Goal: Task Accomplishment & Management: Use online tool/utility

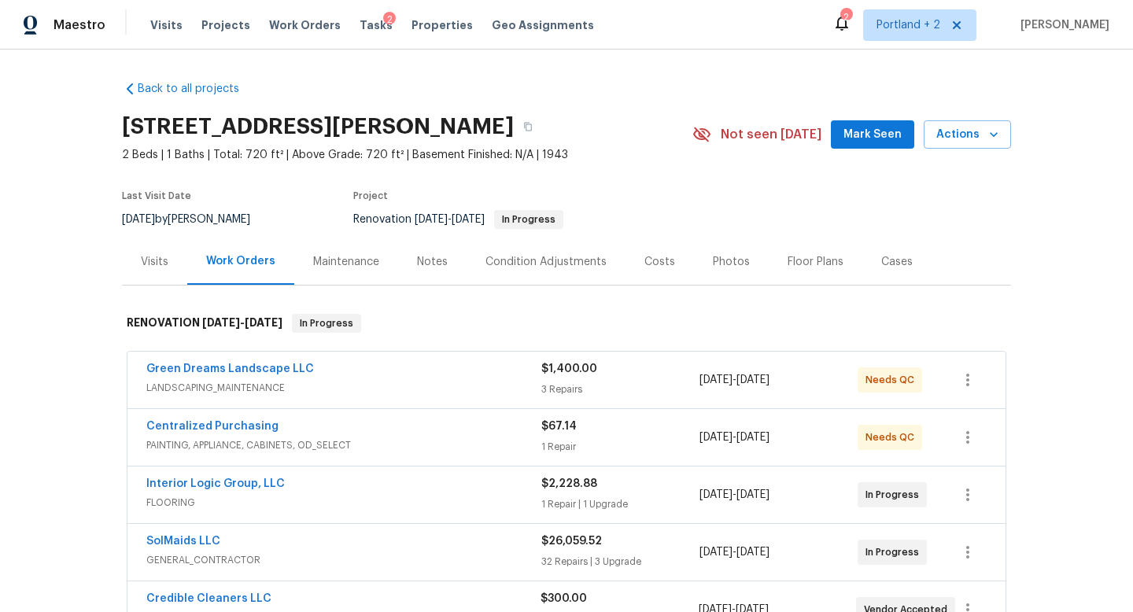
scroll to position [133, 0]
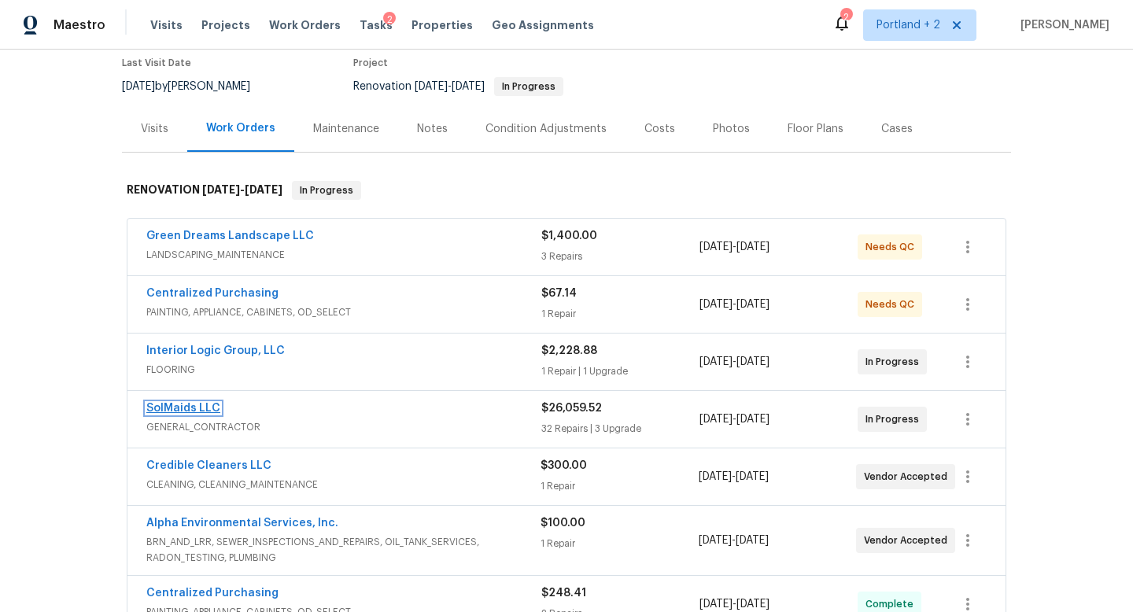
click at [200, 406] on link "SolMaids LLC" at bounding box center [183, 408] width 74 height 11
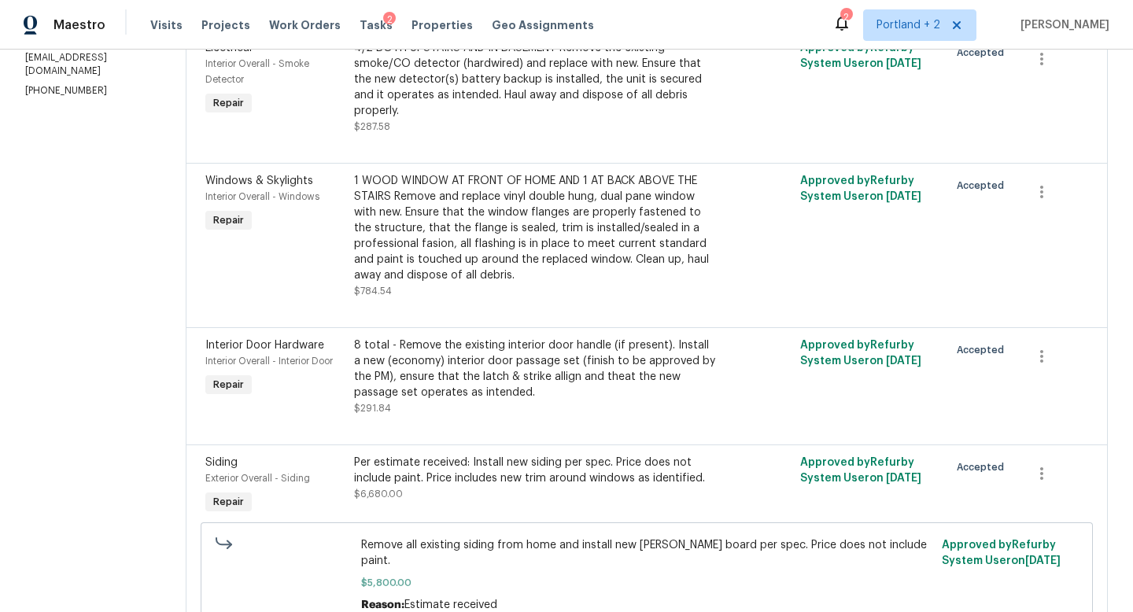
scroll to position [2055, 0]
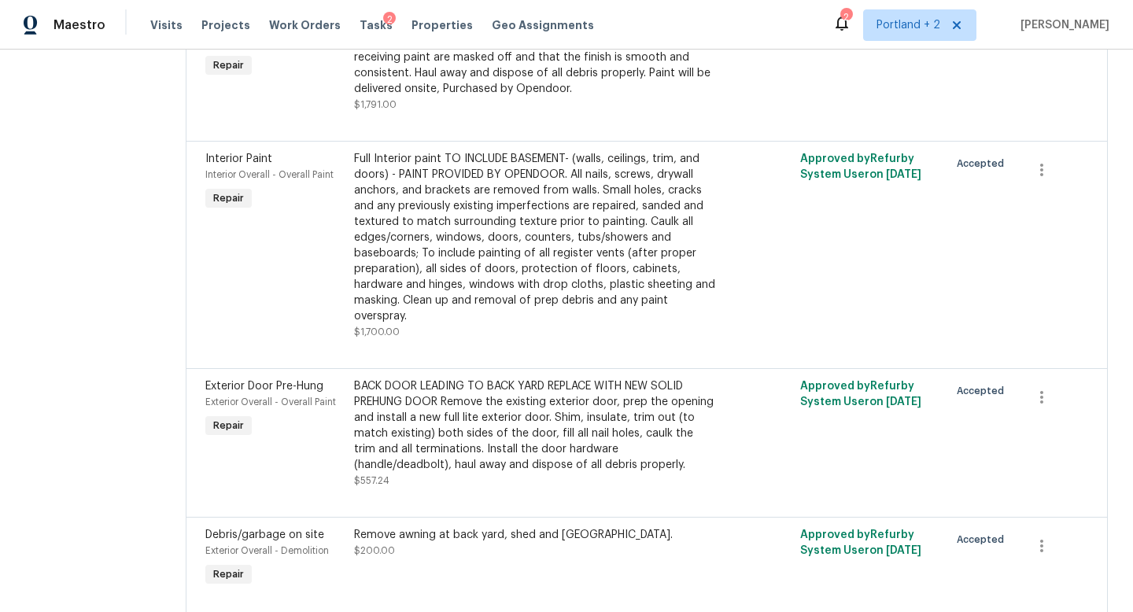
click at [509, 378] on div "BACK DOOR LEADING TO BACK YARD REPLACE WITH NEW SOLID PREHUNG DOOR Remove the e…" at bounding box center [535, 425] width 363 height 94
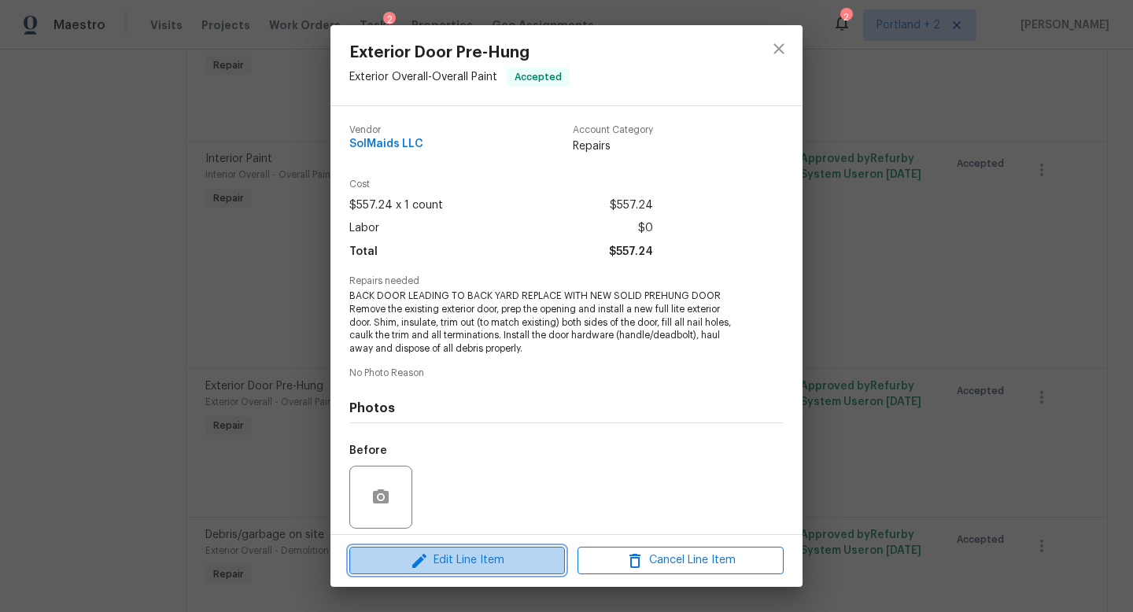
click at [472, 559] on span "Edit Line Item" at bounding box center [457, 561] width 206 height 20
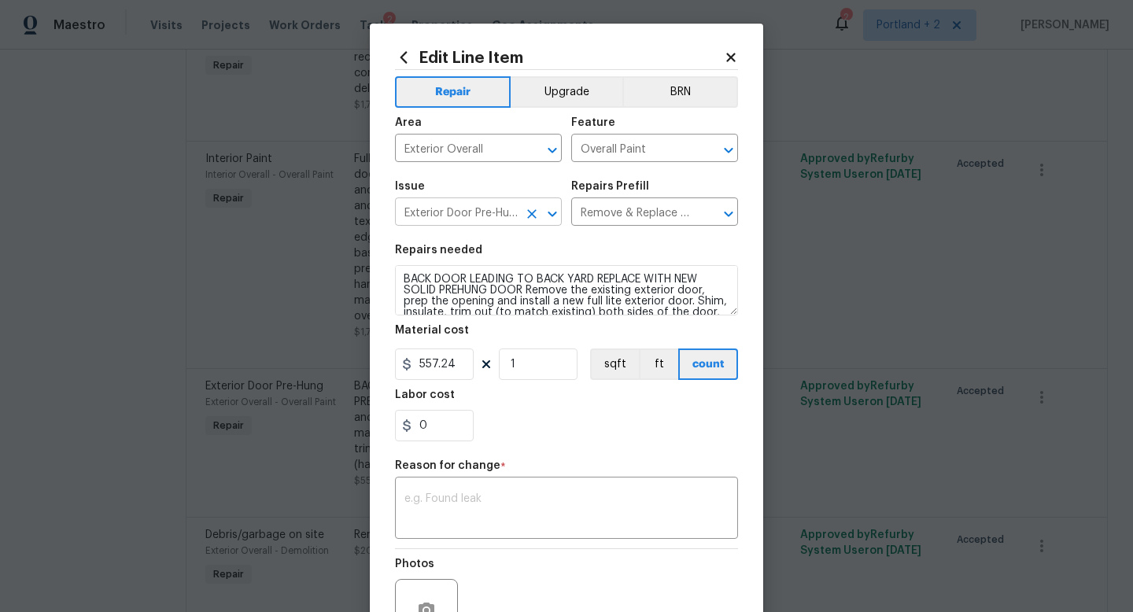
click at [464, 219] on input "Exterior Door Pre-Hung" at bounding box center [456, 213] width 123 height 24
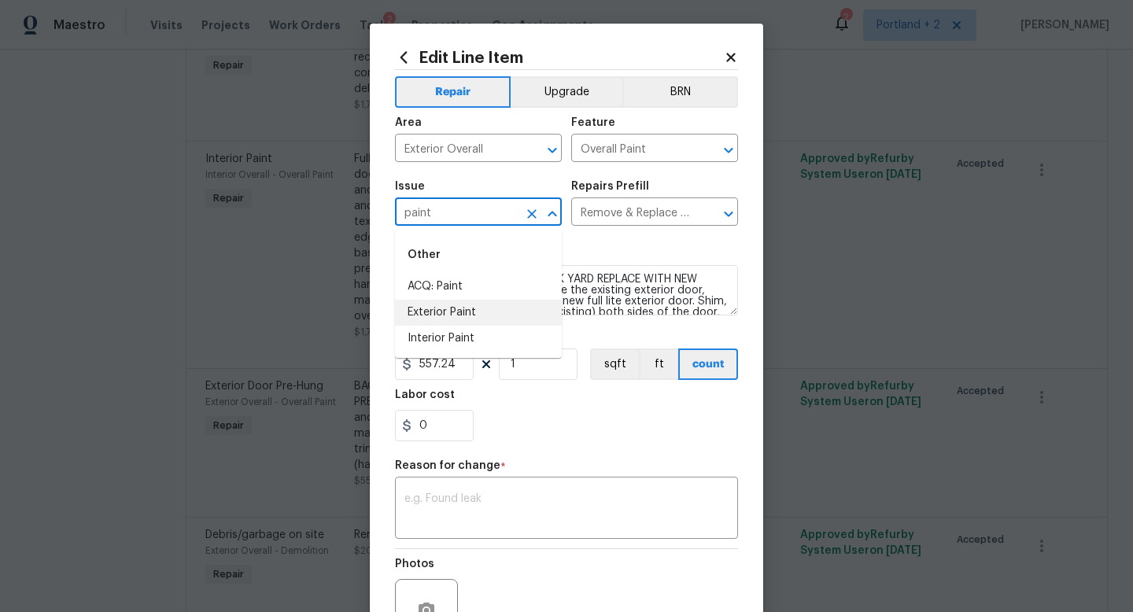
click at [464, 306] on li "Exterior Paint" at bounding box center [478, 313] width 167 height 26
type input "Exterior Paint"
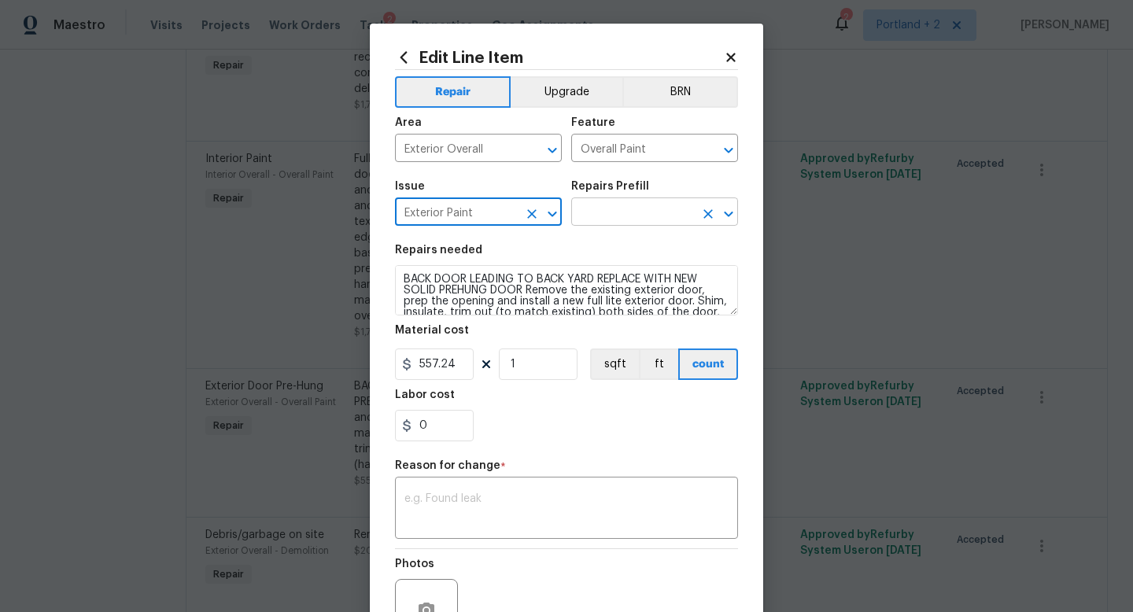
type input "Exterior Paint"
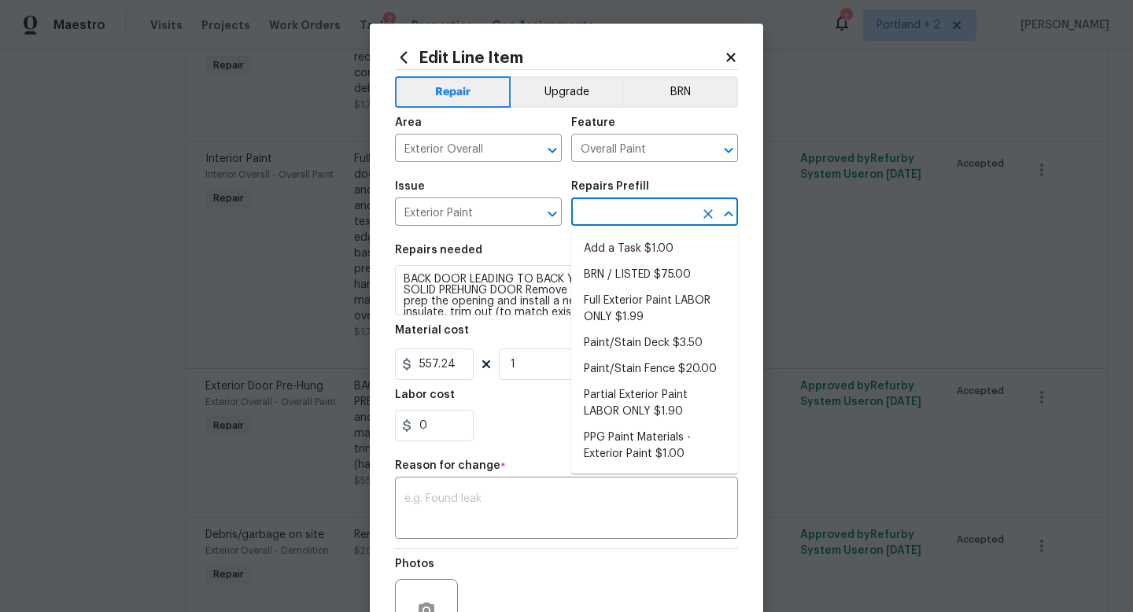
click at [639, 209] on input "text" at bounding box center [632, 213] width 123 height 24
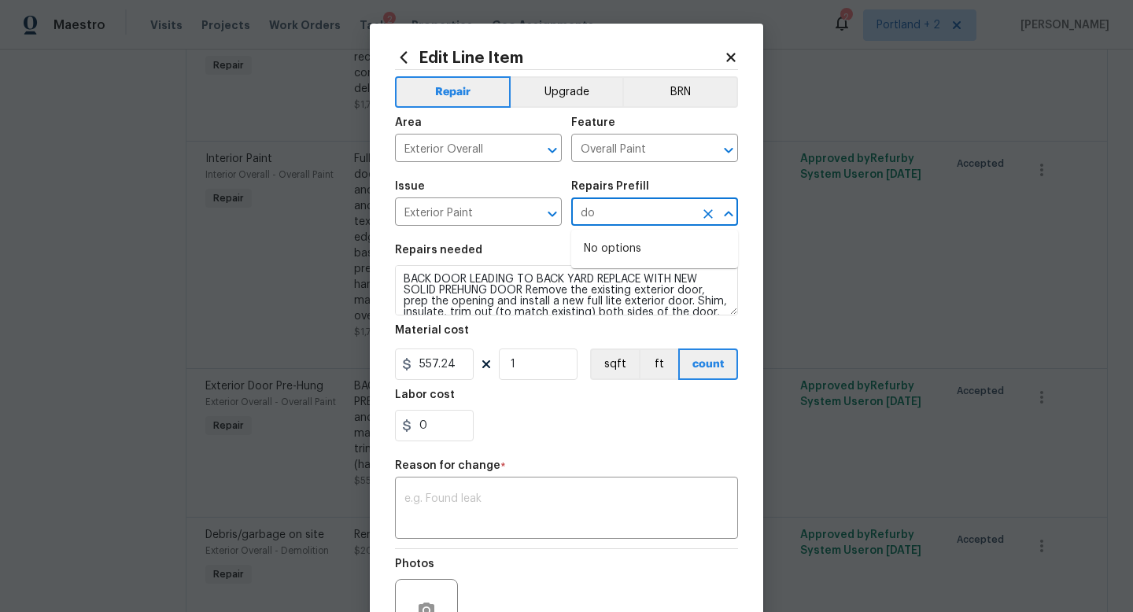
type input "d"
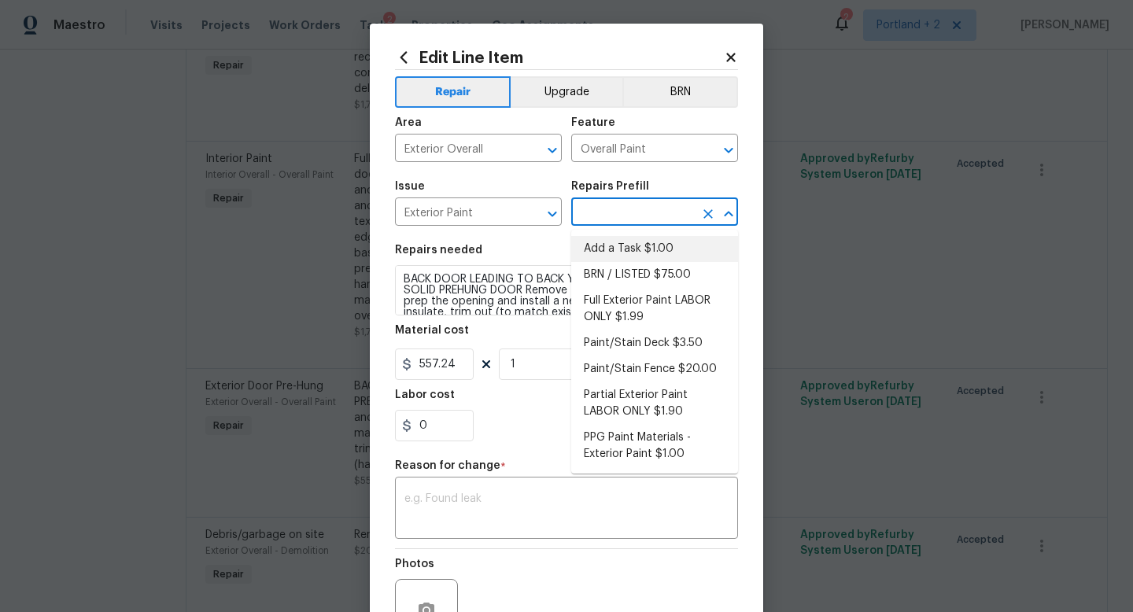
click at [680, 244] on li "Add a Task $1.00" at bounding box center [654, 249] width 167 height 26
type input "Add a Task $1.00"
type textarea "HPM to detail"
type input "1"
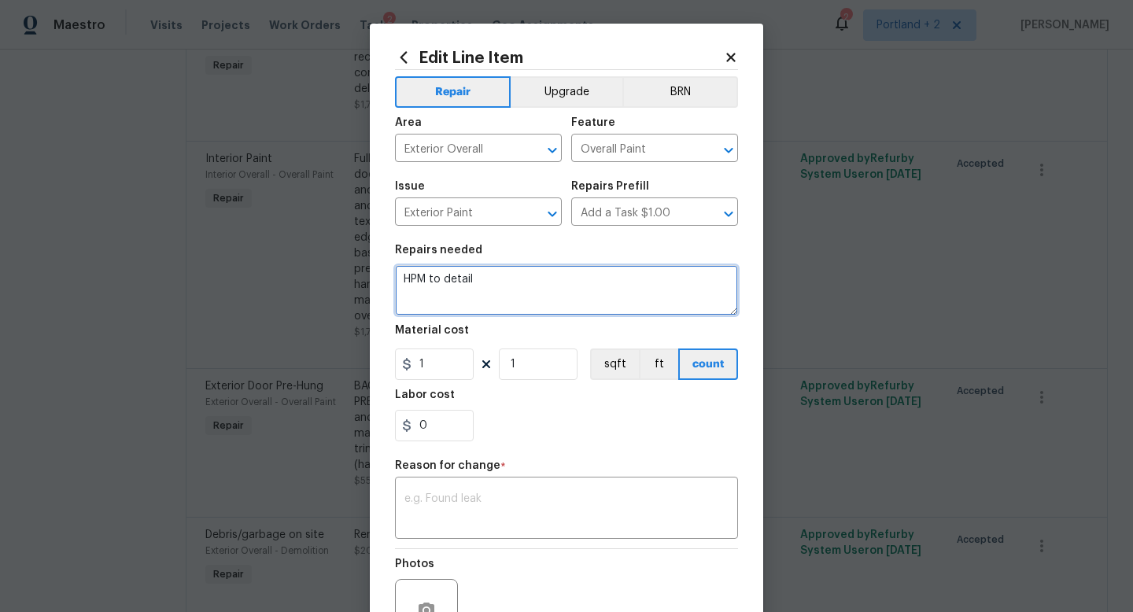
drag, startPoint x: 537, startPoint y: 299, endPoint x: 344, endPoint y: 261, distance: 197.1
click at [343, 263] on div "Edit Line Item Repair Upgrade BRN Area Exterior Overall ​ Feature Overall Paint…" at bounding box center [566, 306] width 1133 height 612
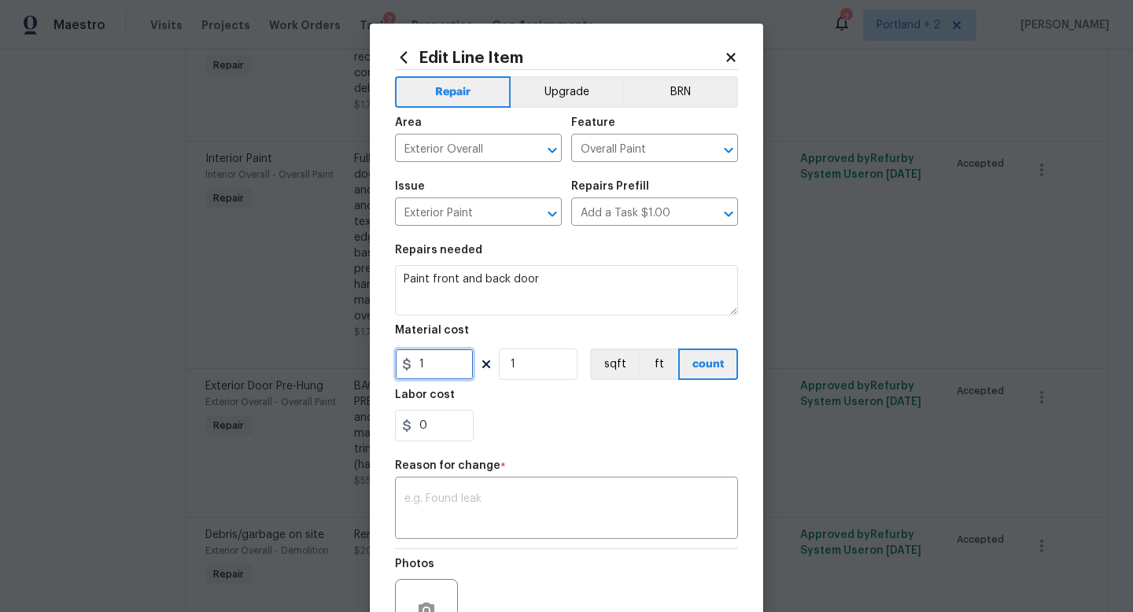
click at [433, 367] on input "1" at bounding box center [434, 363] width 79 height 31
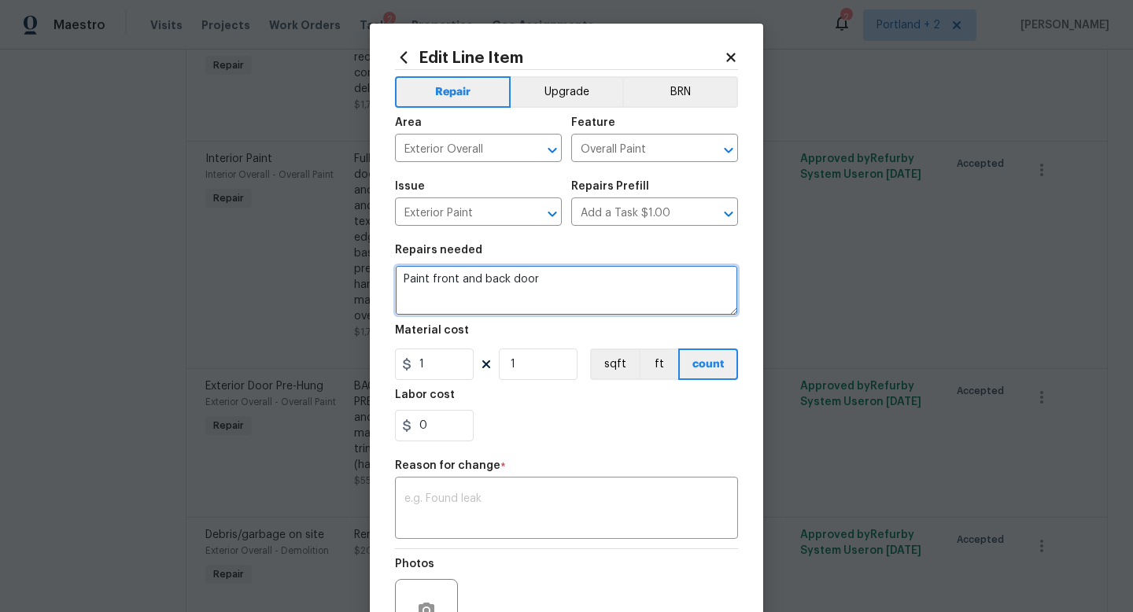
click at [562, 279] on textarea "Paint front and back door" at bounding box center [566, 290] width 343 height 50
type textarea "Paint front and back door to color specified"
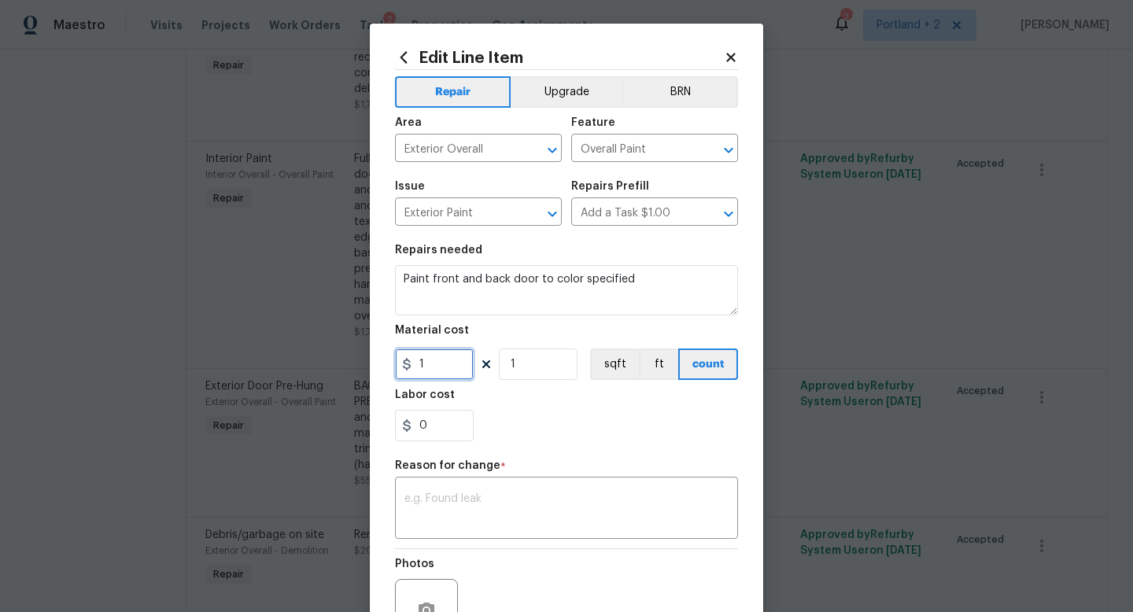
click at [437, 373] on input "1" at bounding box center [434, 363] width 79 height 31
type input "125"
type input "2"
click at [485, 503] on textarea at bounding box center [566, 509] width 324 height 33
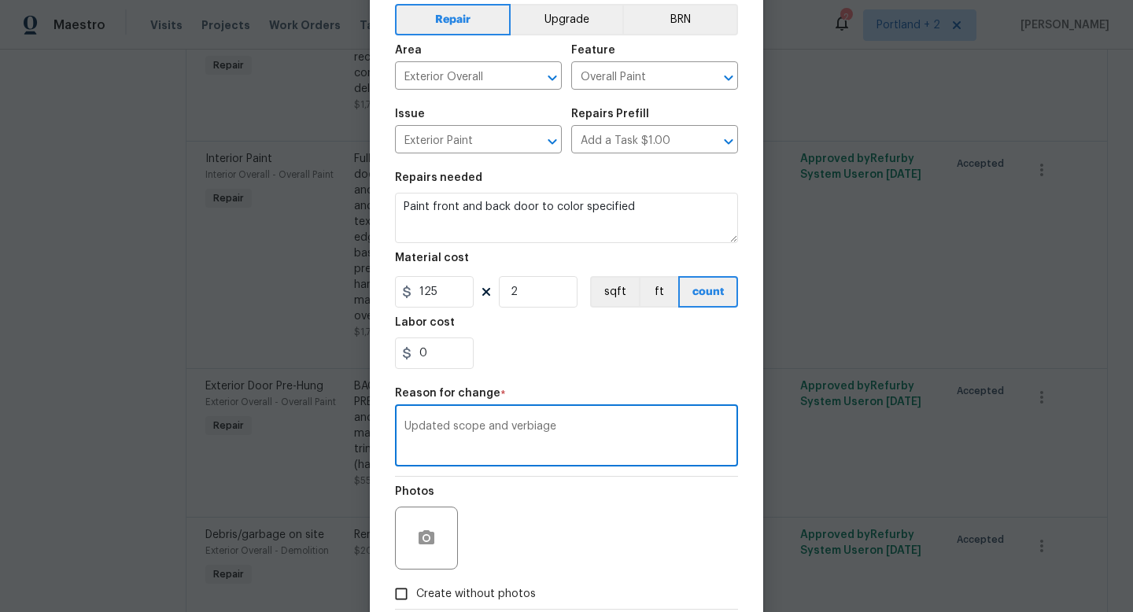
scroll to position [164, 0]
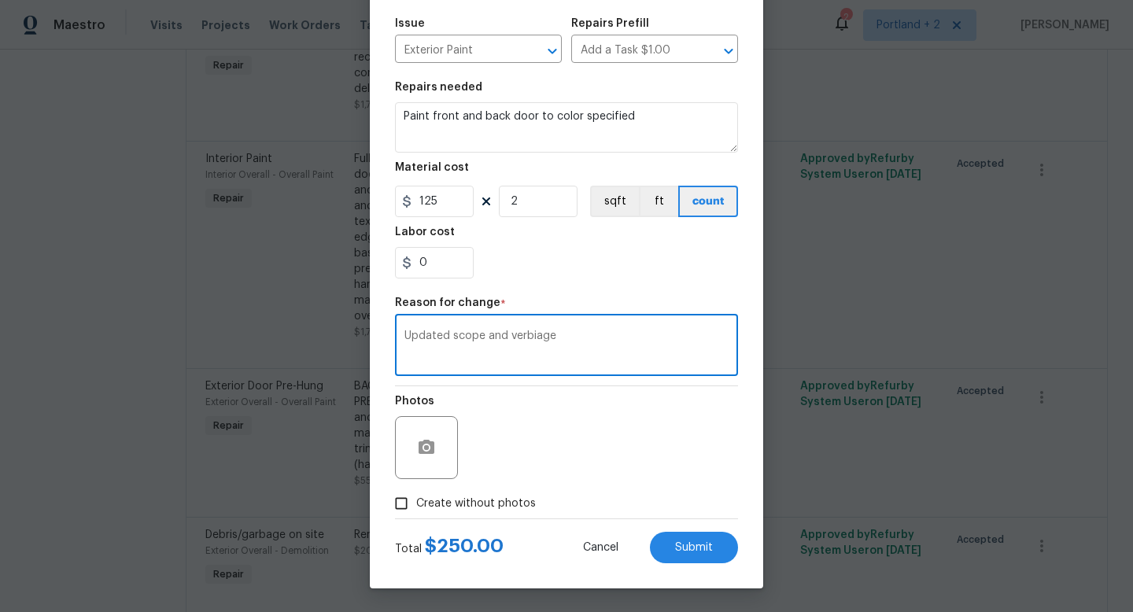
type textarea "Updated scope and verbiage"
click at [432, 503] on span "Create without photos" at bounding box center [476, 503] width 120 height 17
click at [416, 503] on input "Create without photos" at bounding box center [401, 503] width 30 height 30
checkbox input "true"
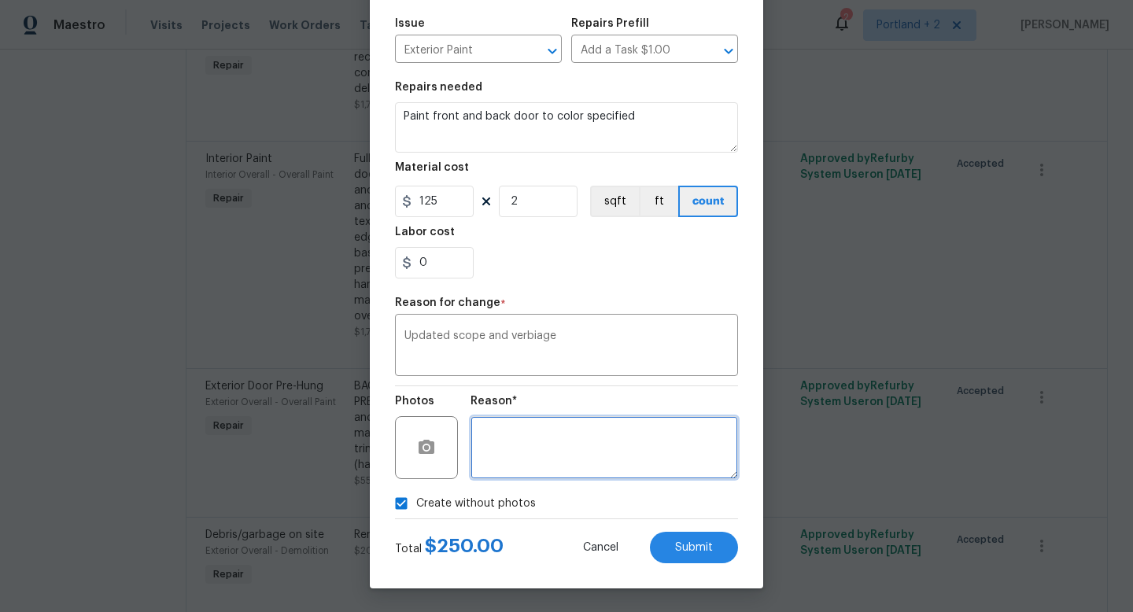
click at [540, 454] on textarea at bounding box center [603, 447] width 267 height 63
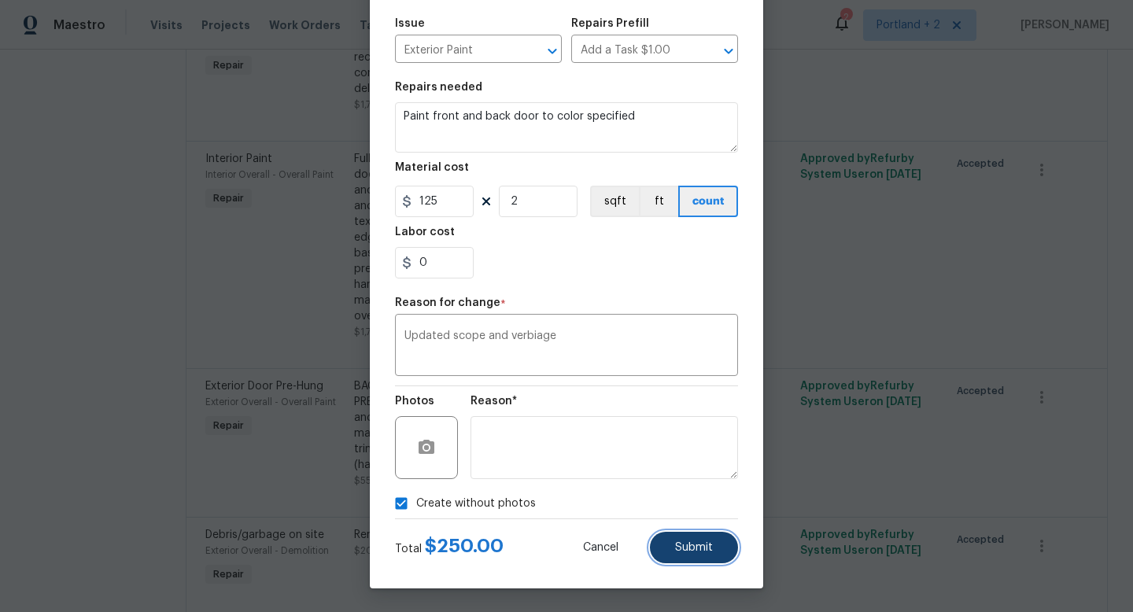
click at [727, 547] on button "Submit" at bounding box center [694, 547] width 88 height 31
type textarea "BACK DOOR LEADING TO BACK YARD REPLACE WITH NEW SOLID PREHUNG DOOR Remove the e…"
type input "1"
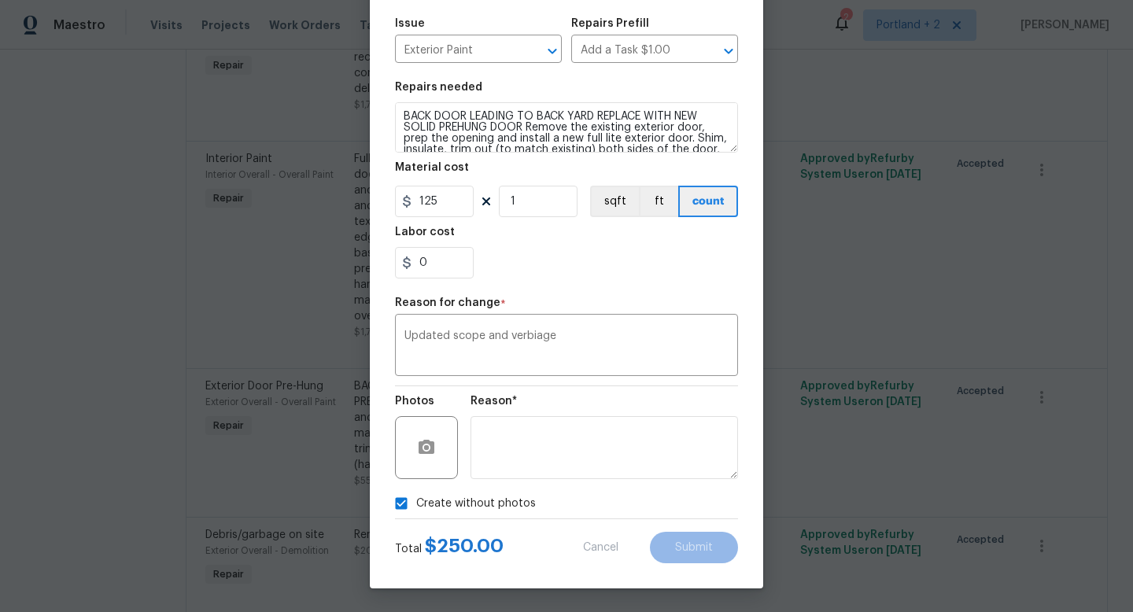
type input "Exterior Door Pre-Hung"
type input "Remove & Replace Full Lite Door $557.24"
type input "557.24"
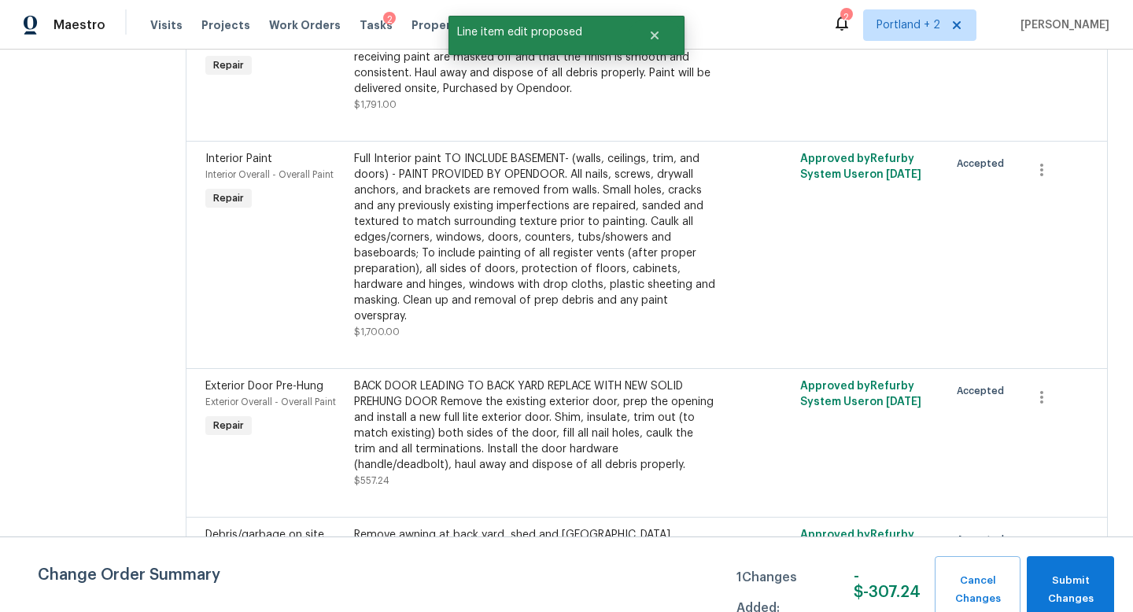
scroll to position [0, 0]
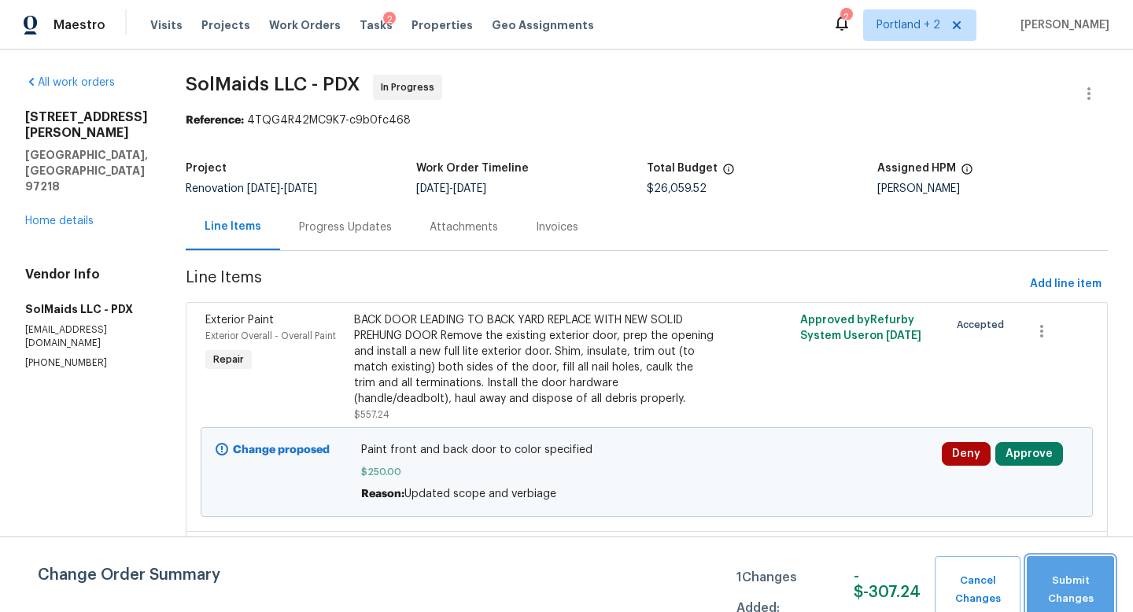
click at [1092, 580] on span "Submit Changes" at bounding box center [1070, 590] width 72 height 36
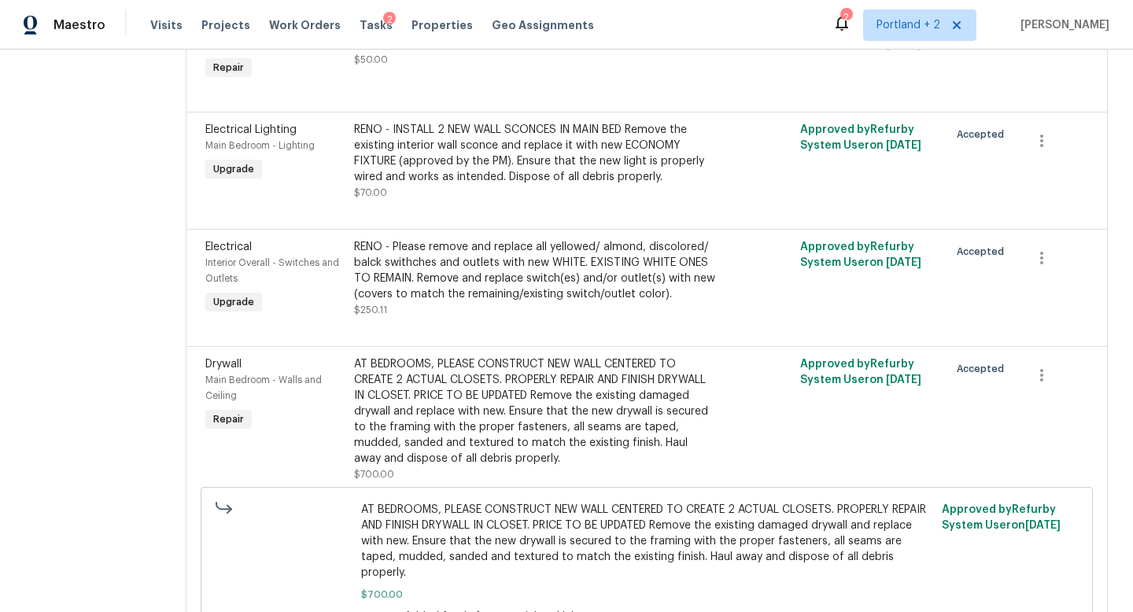
scroll to position [4852, 0]
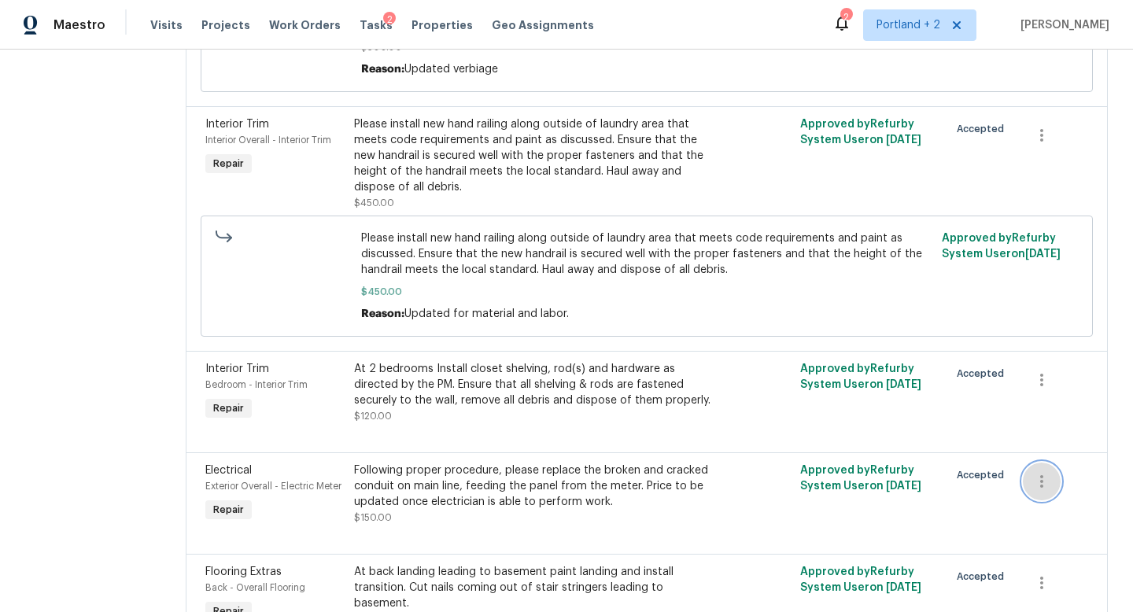
click at [1040, 472] on icon "button" at bounding box center [1041, 481] width 19 height 19
click at [1041, 345] on li "Cancel" at bounding box center [1050, 342] width 61 height 26
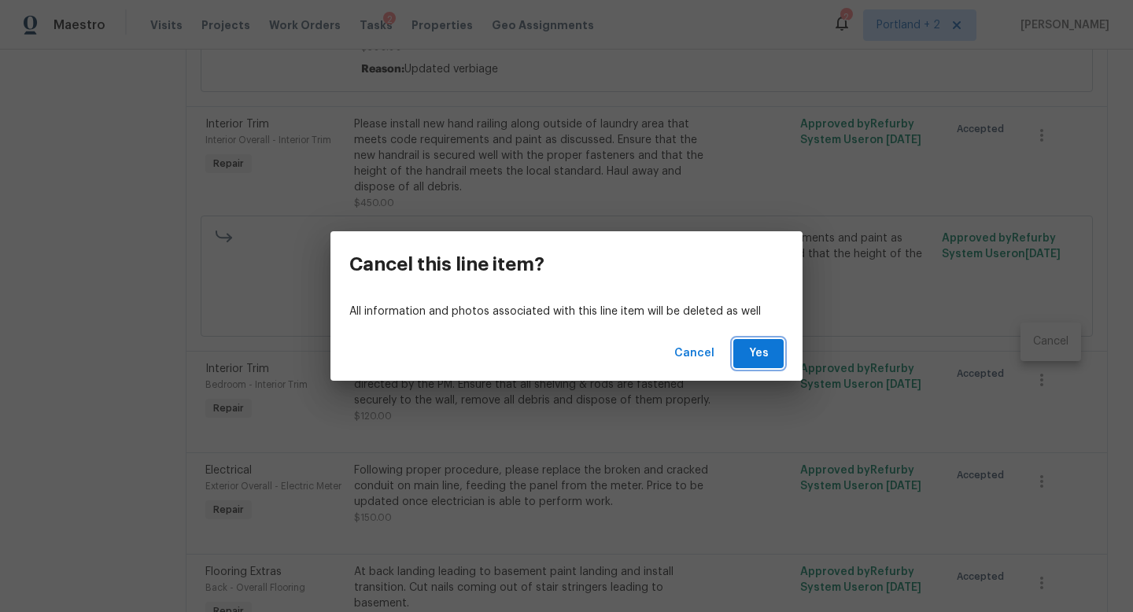
click at [753, 355] on span "Yes" at bounding box center [758, 354] width 25 height 20
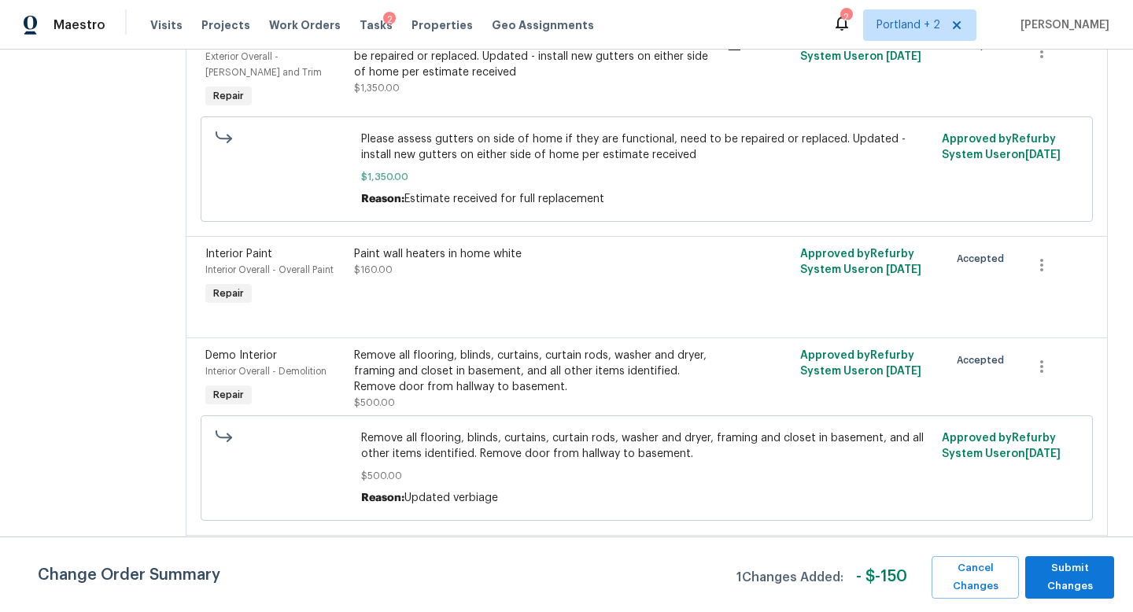
scroll to position [4411, 0]
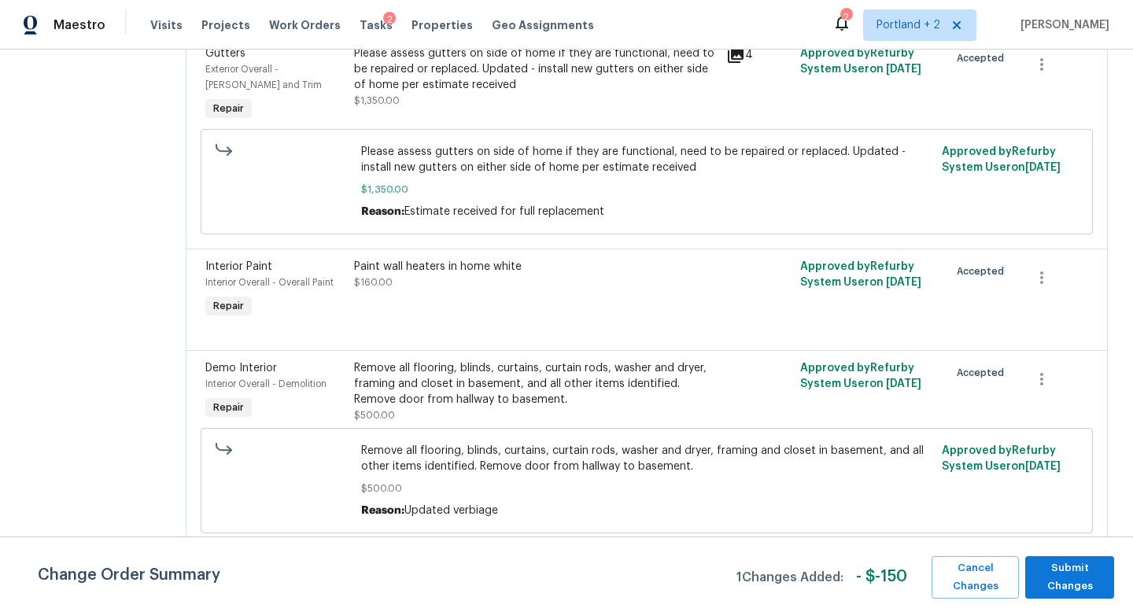
click at [506, 360] on div "Remove all flooring, blinds, curtains, curtain rods, washer and dryer, framing …" at bounding box center [535, 383] width 363 height 47
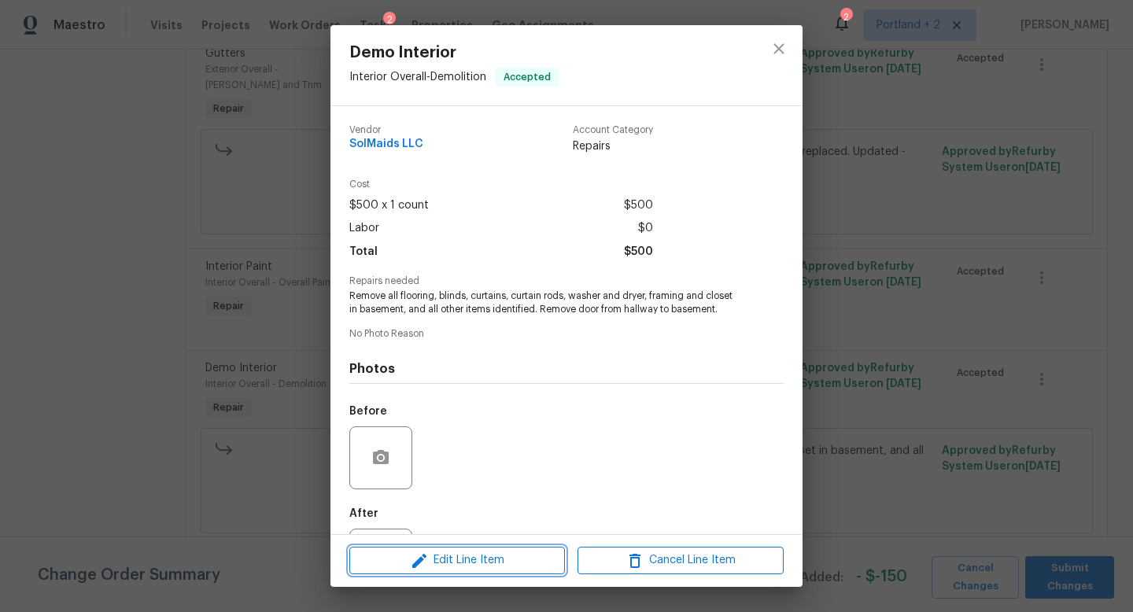
click at [505, 557] on span "Edit Line Item" at bounding box center [457, 561] width 206 height 20
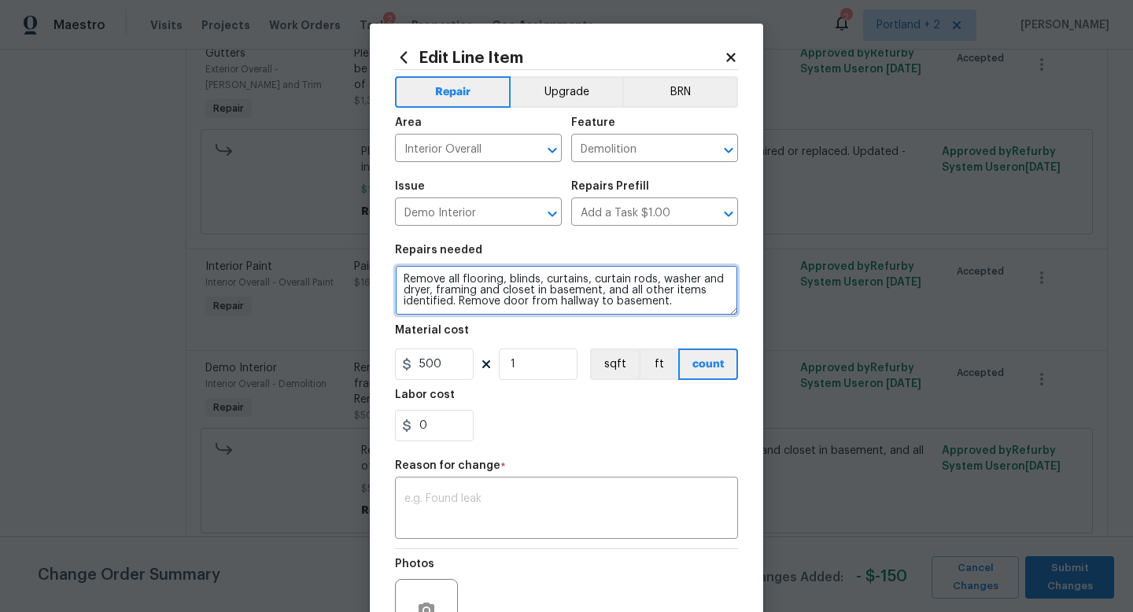
drag, startPoint x: 661, startPoint y: 281, endPoint x: 719, endPoint y: 282, distance: 58.2
click at [719, 282] on textarea "Remove all flooring, blinds, curtains, curtain rods, washer and dryer, framing …" at bounding box center [566, 290] width 343 height 50
click at [702, 311] on textarea "Remove all flooring, blinds, curtains, curtain rods, refrigerator, framing and …" at bounding box center [566, 290] width 343 height 50
type textarea "Remove all flooring, blinds, curtains, curtain rods, refrigerator, framing and …"
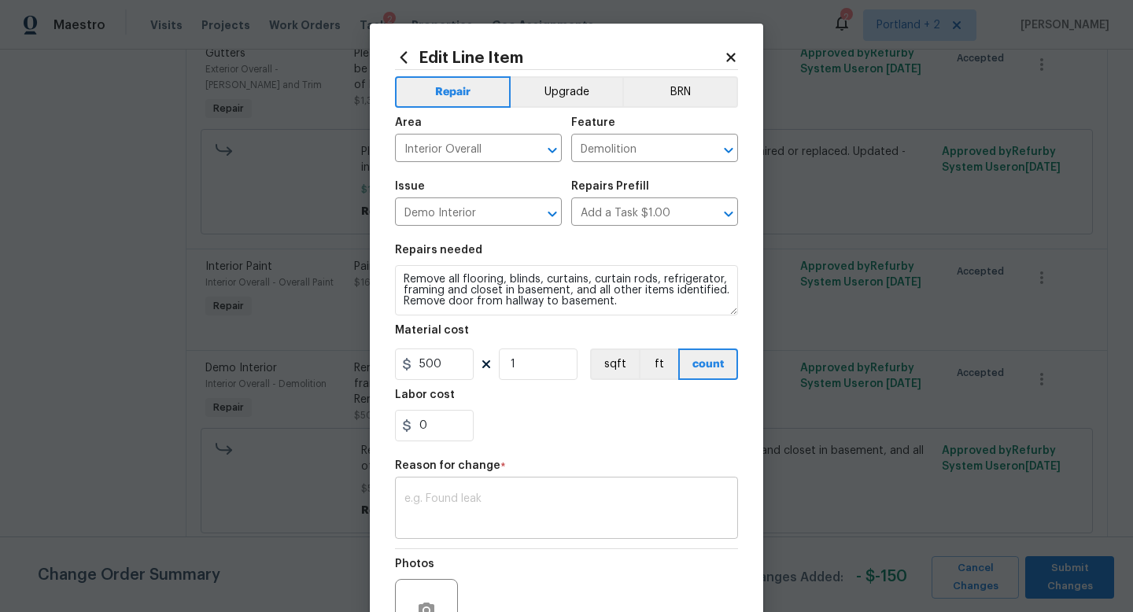
click at [478, 503] on textarea at bounding box center [566, 509] width 324 height 33
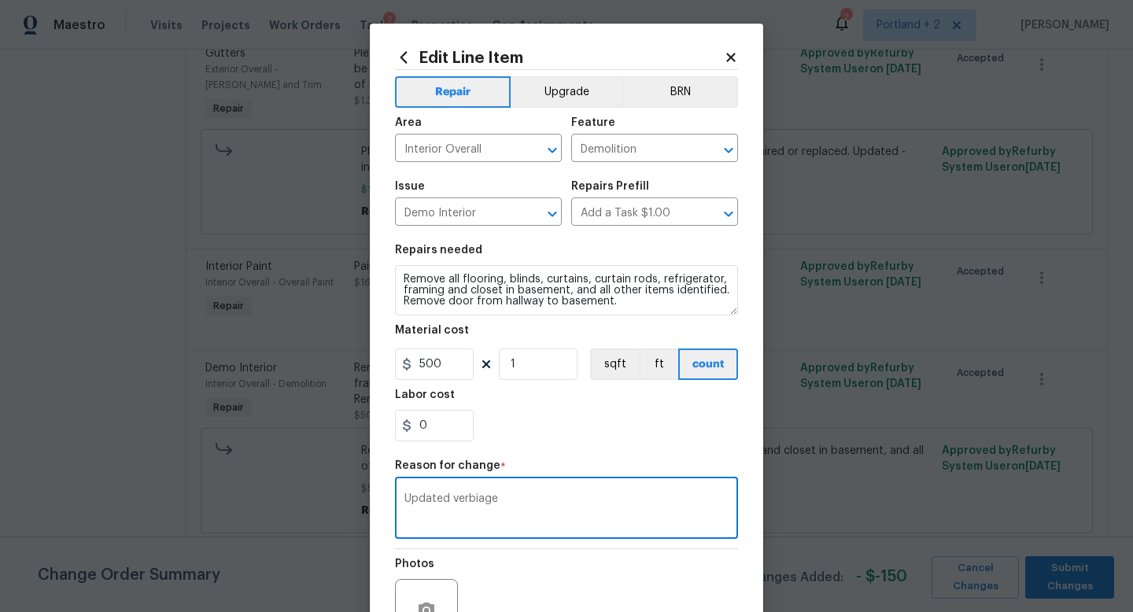
scroll to position [164, 0]
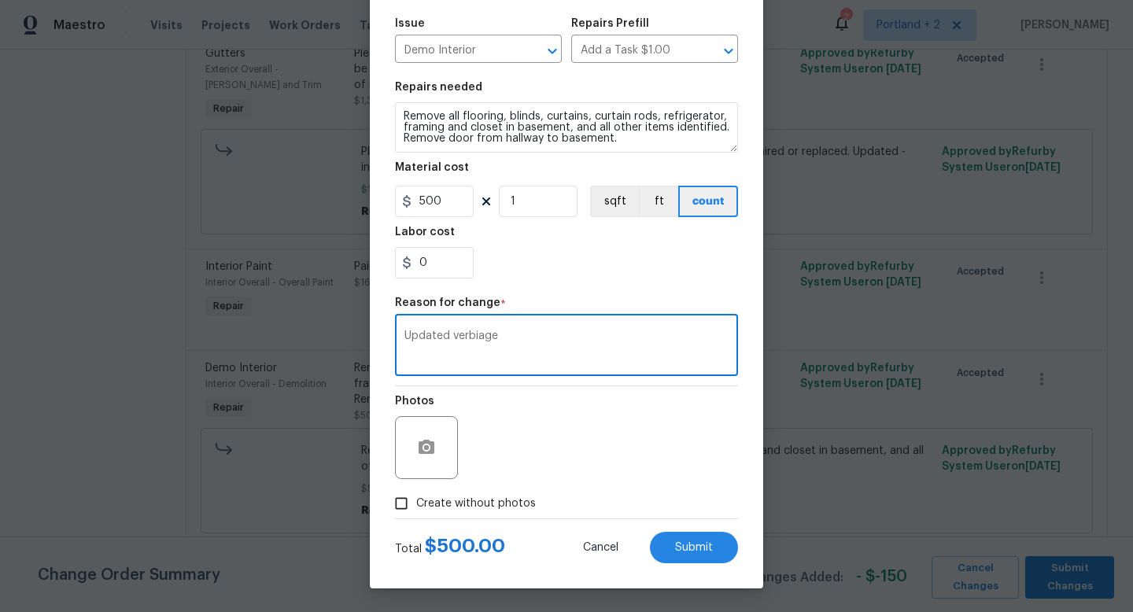
type textarea "Updated verbiage"
click at [685, 529] on div "Total $ 500.00 Cancel Submit" at bounding box center [566, 541] width 343 height 44
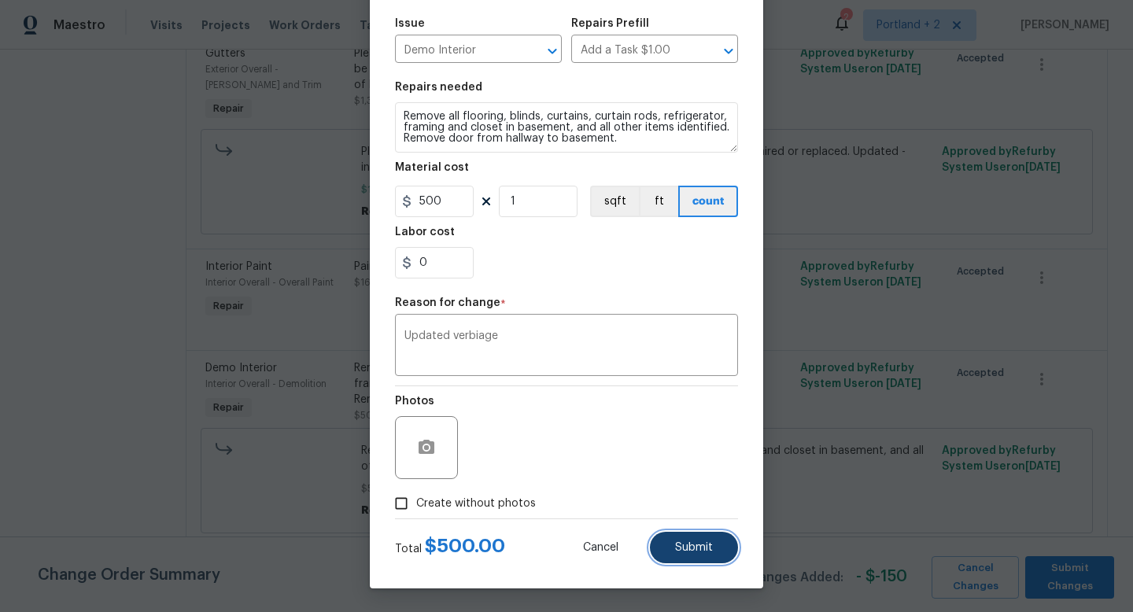
click at [685, 539] on button "Submit" at bounding box center [694, 547] width 88 height 31
type textarea "Remove all flooring, blinds, curtains, curtain rods, washer and dryer, framing …"
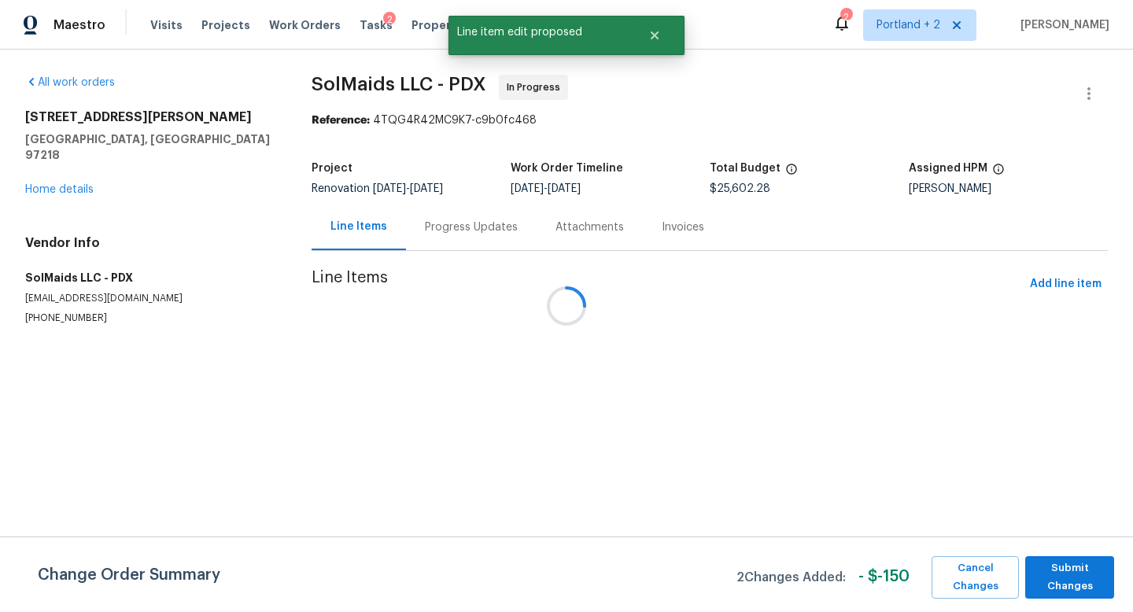
scroll to position [0, 0]
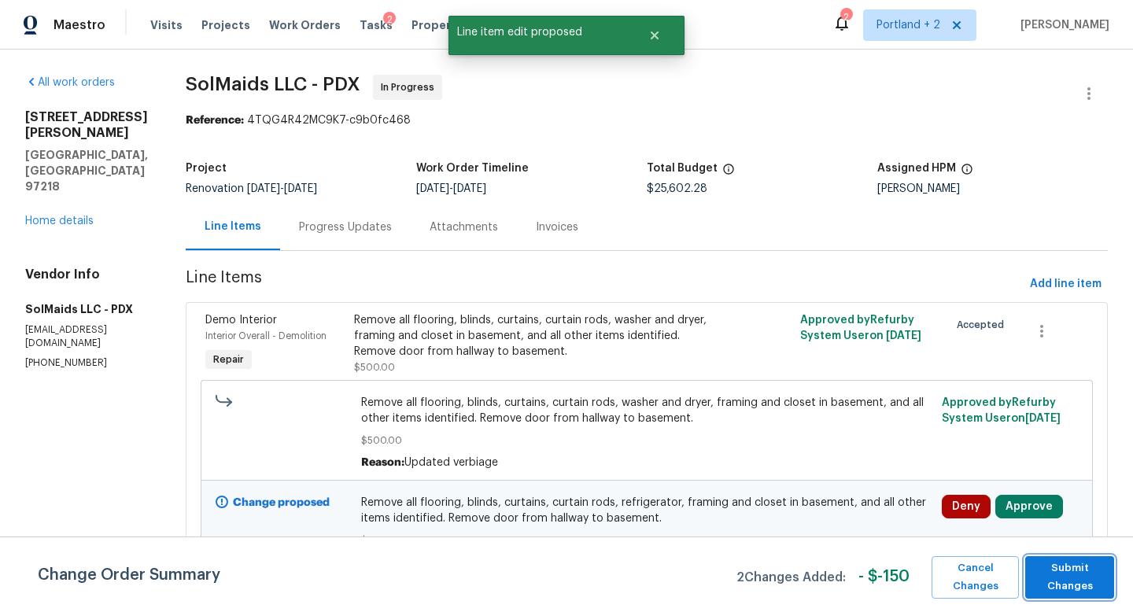
click at [1068, 580] on span "Submit Changes" at bounding box center [1069, 577] width 73 height 36
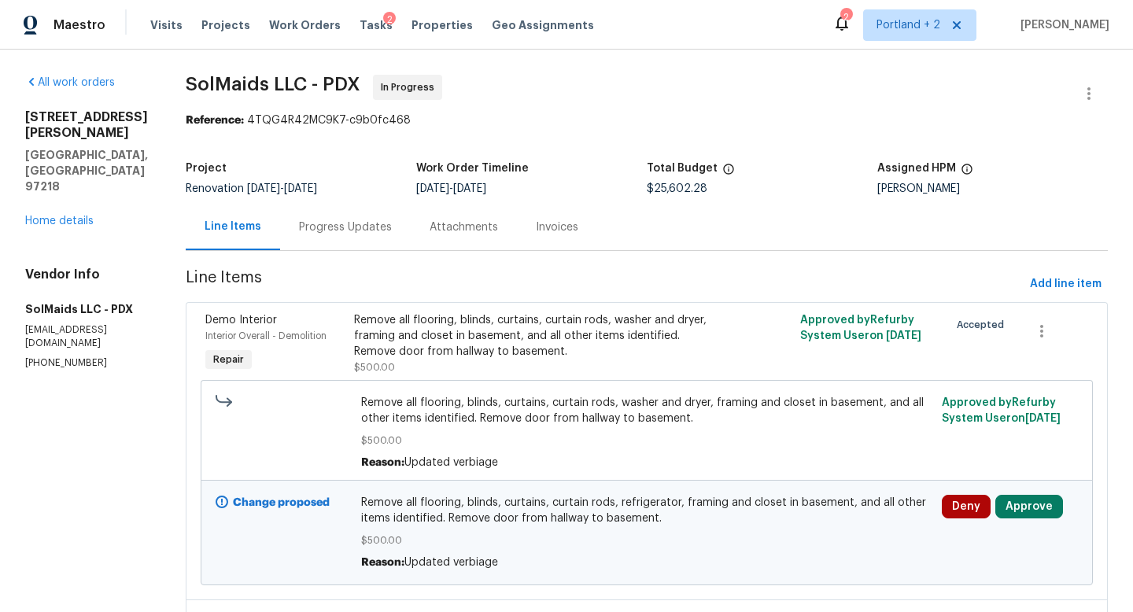
scroll to position [4949, 0]
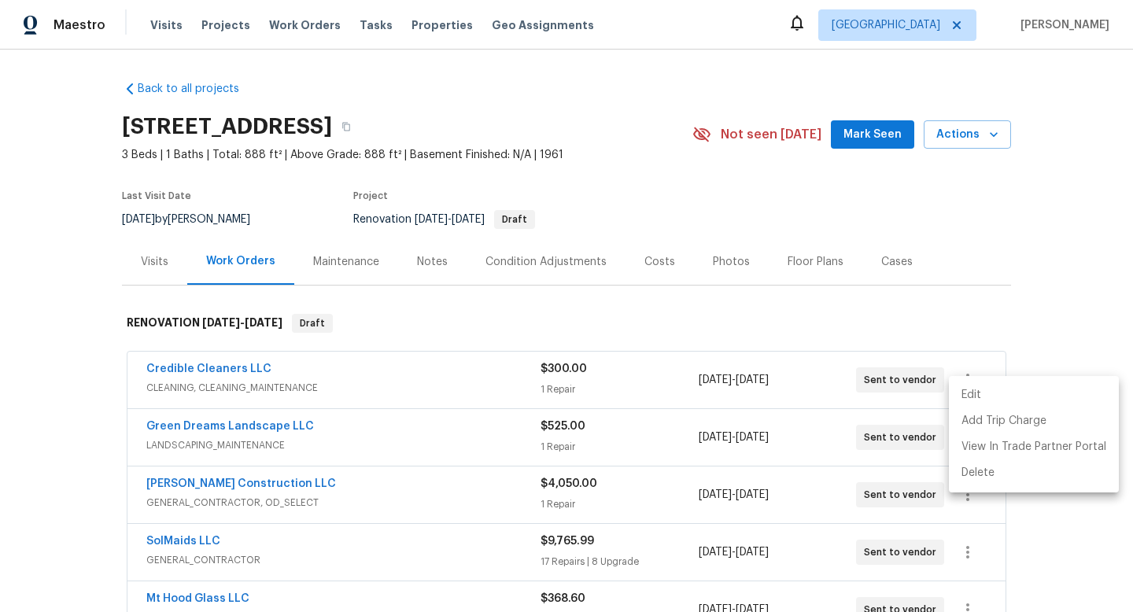
scroll to position [215, 0]
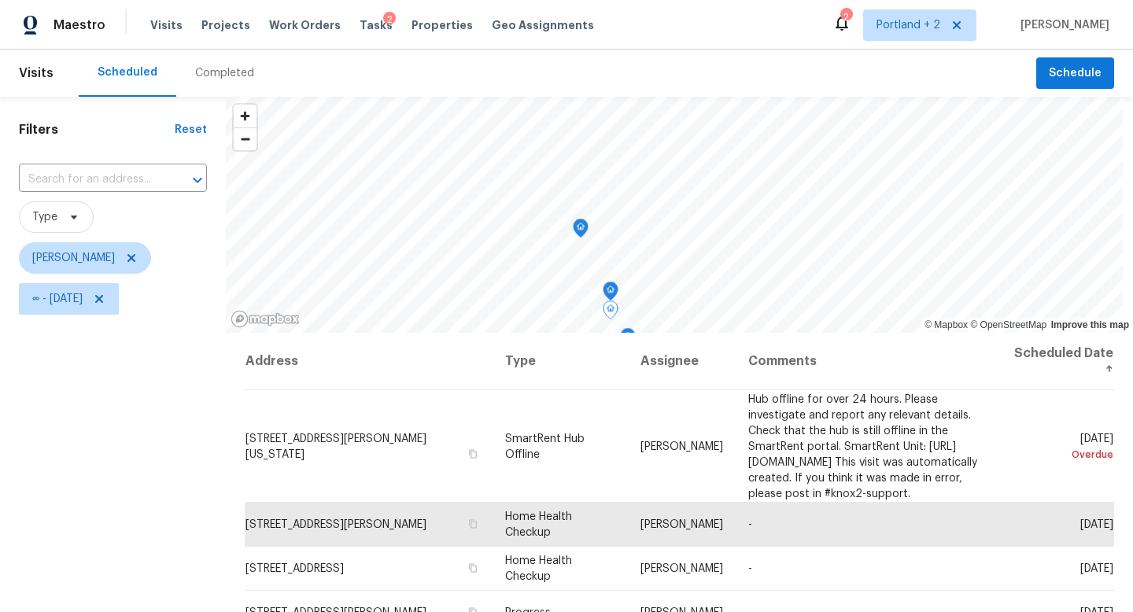
scroll to position [151, 0]
